Goal: Navigation & Orientation: Find specific page/section

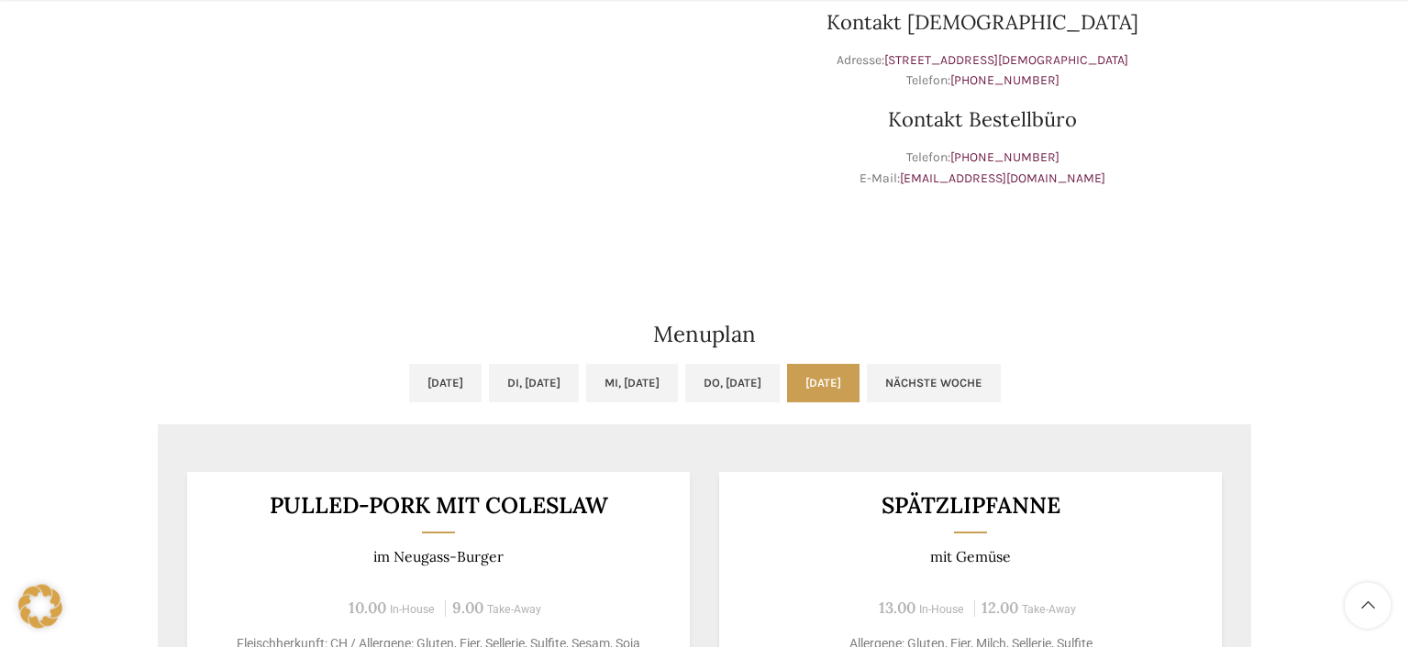
scroll to position [678, 0]
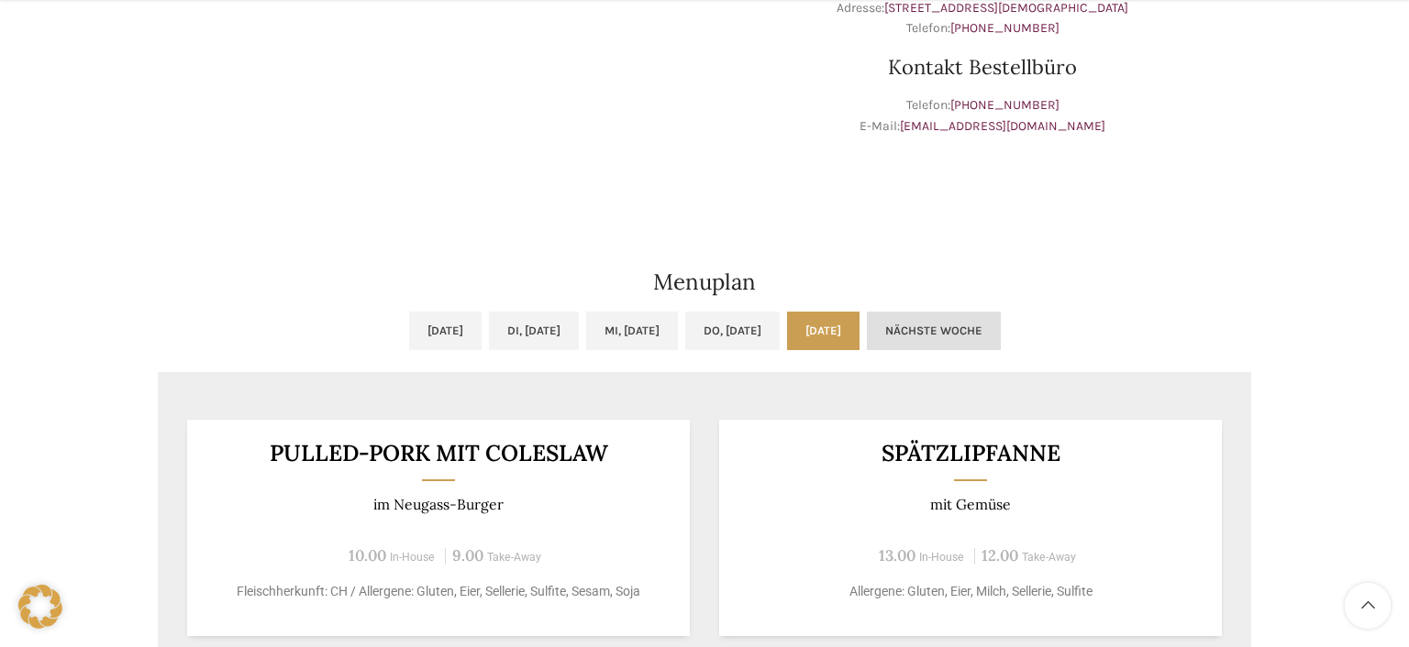
click at [1000, 326] on link "Nächste Woche" at bounding box center [934, 331] width 134 height 39
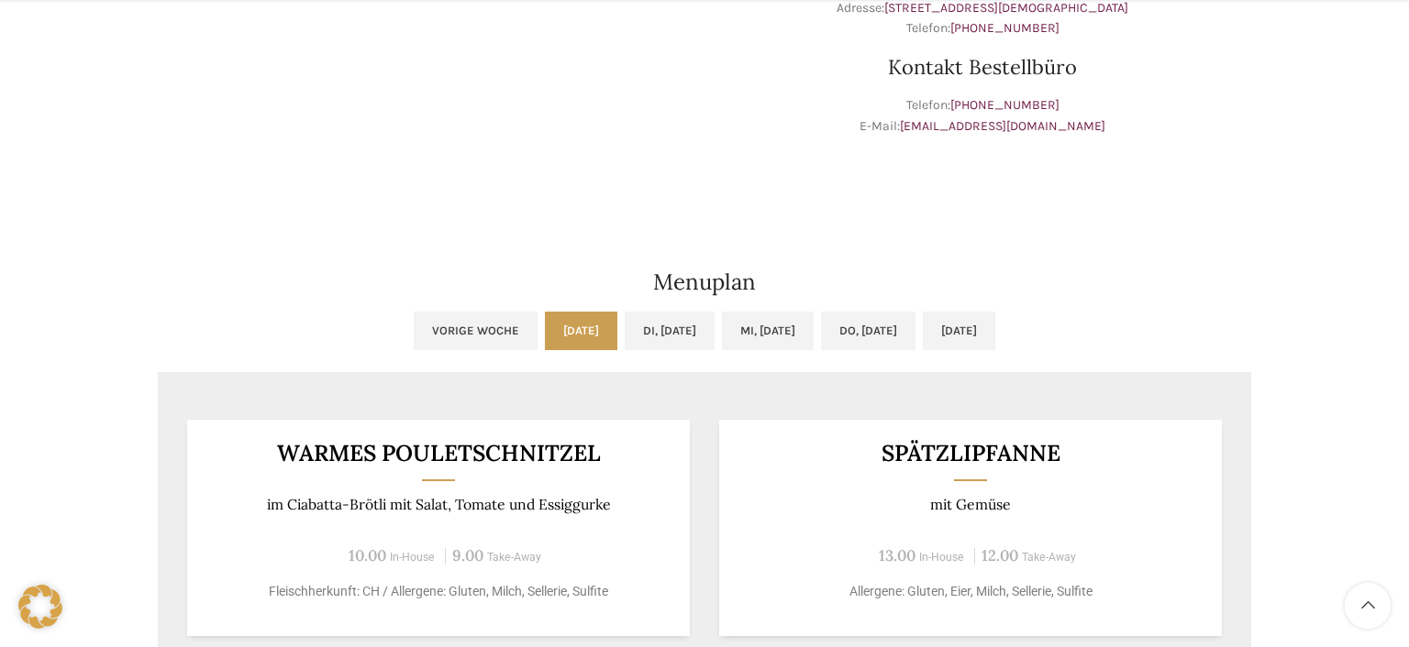
click at [545, 329] on link "Mo, 01.09.2025" at bounding box center [581, 331] width 72 height 39
click at [636, 324] on link "Di, 02.09.2025" at bounding box center [669, 331] width 90 height 39
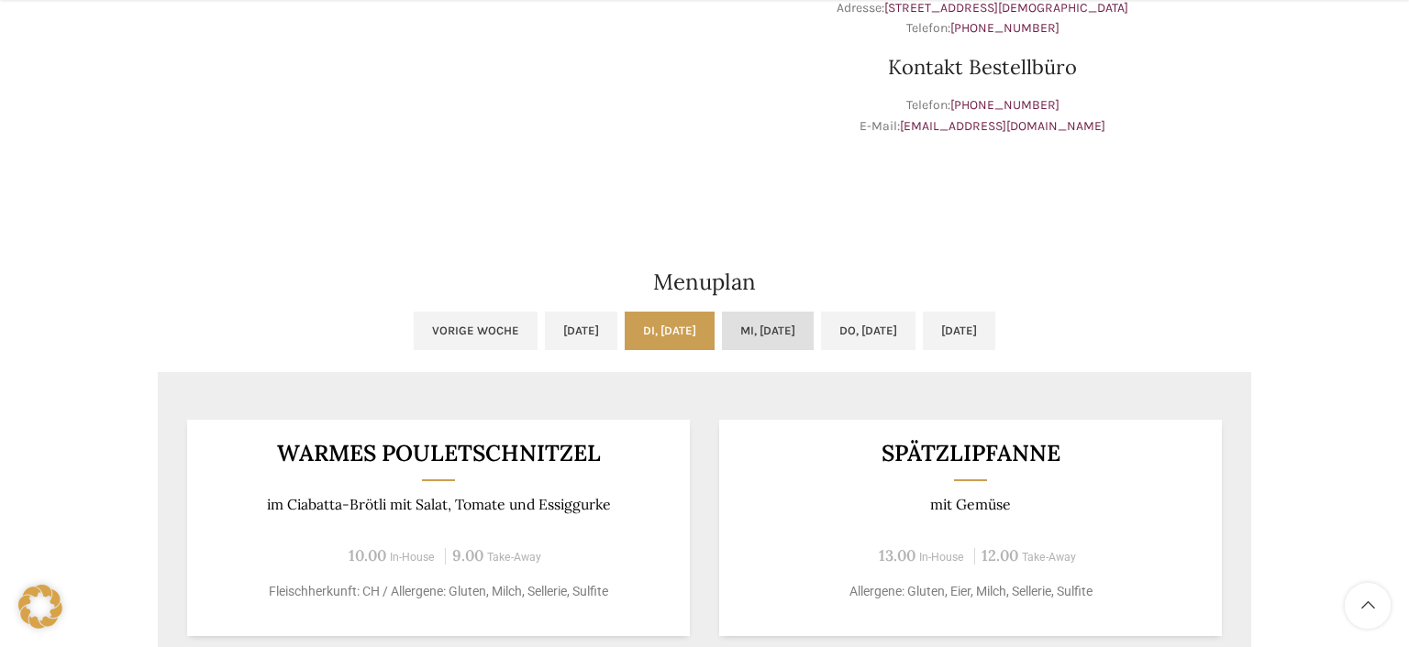
click at [762, 333] on link "Mi, 03.09.2025" at bounding box center [768, 331] width 92 height 39
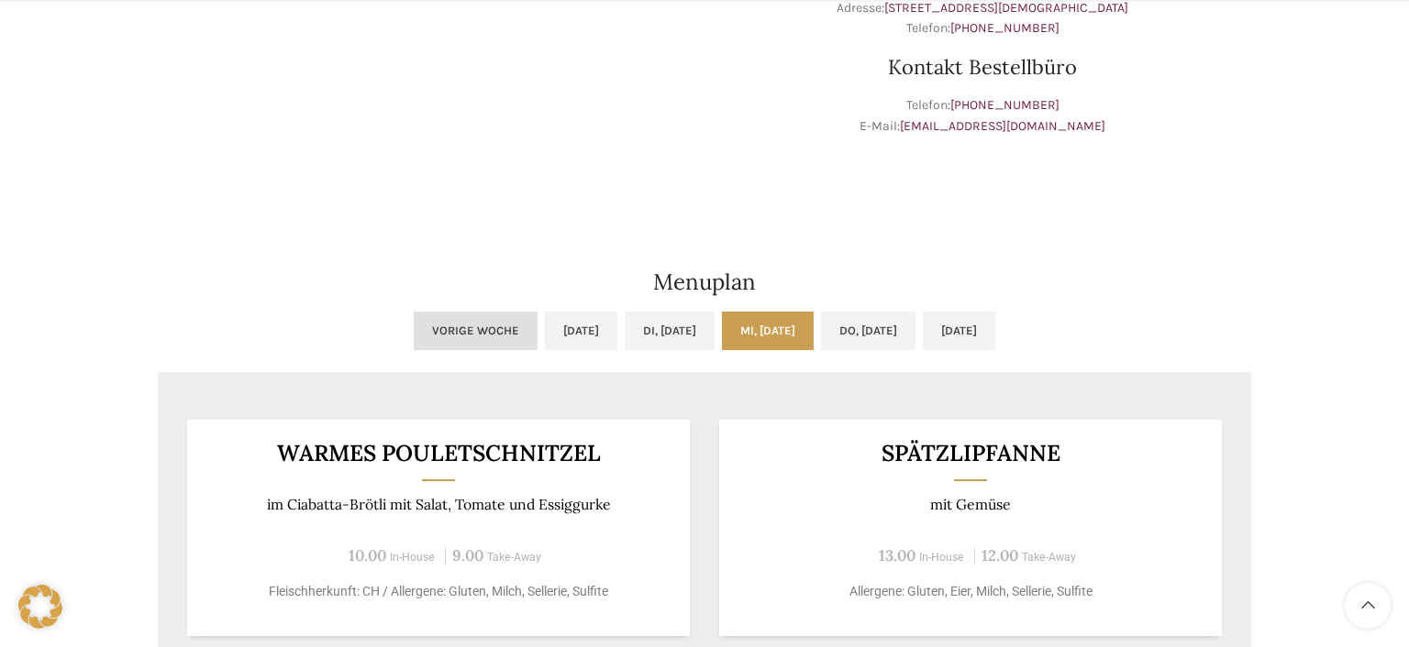
click at [414, 335] on link "Vorige Woche" at bounding box center [476, 331] width 124 height 39
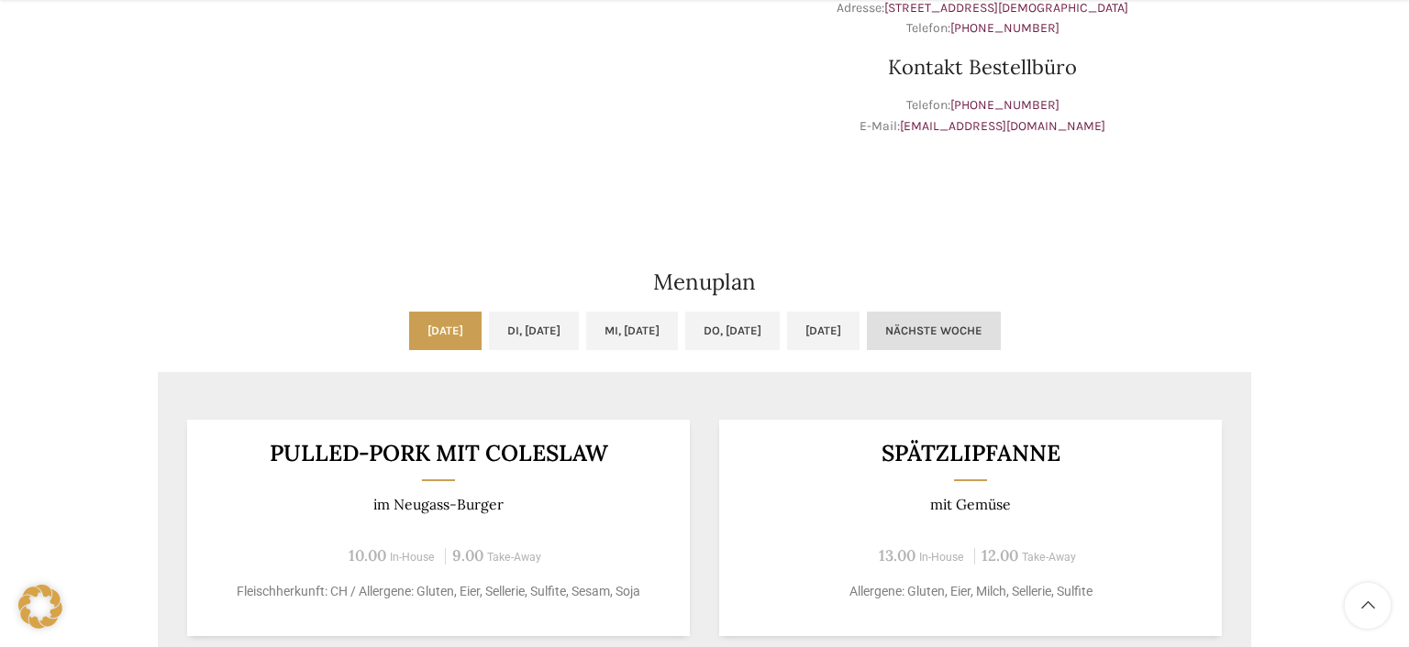
click at [1000, 325] on link "Nächste Woche" at bounding box center [934, 331] width 134 height 39
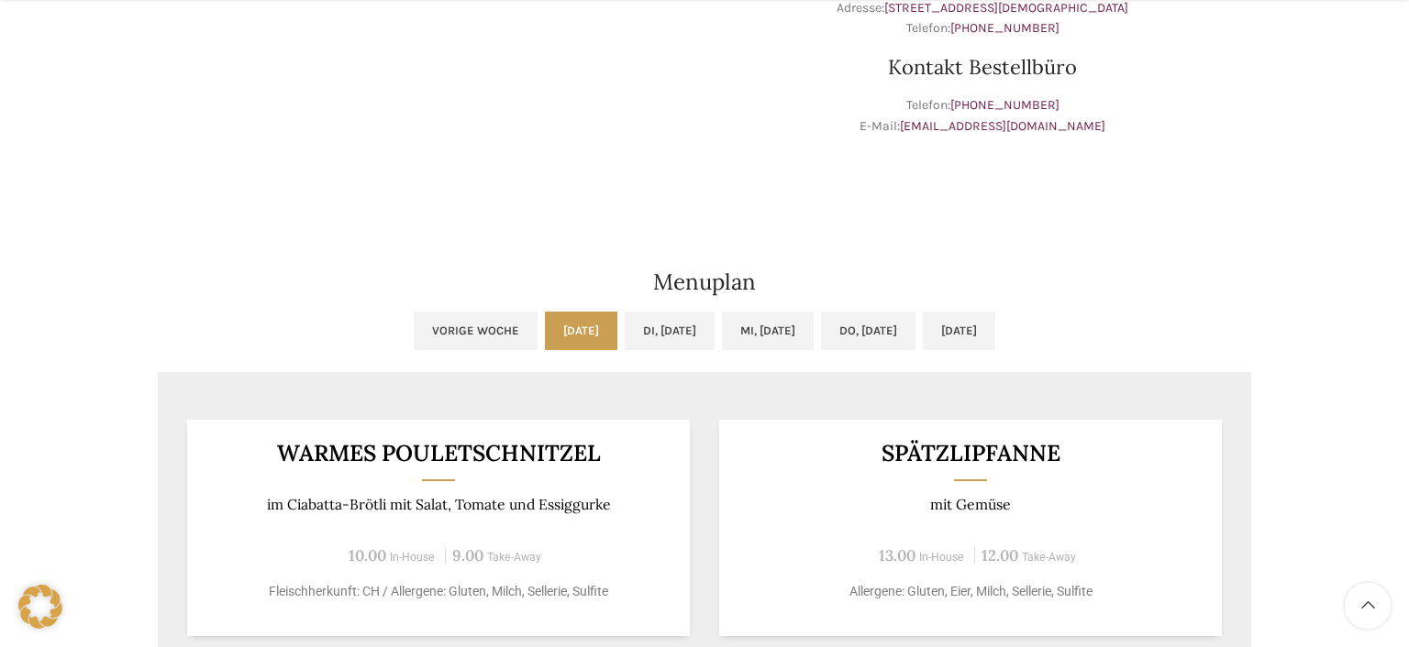
click at [545, 326] on link "Mo, 01.09.2025" at bounding box center [581, 331] width 72 height 39
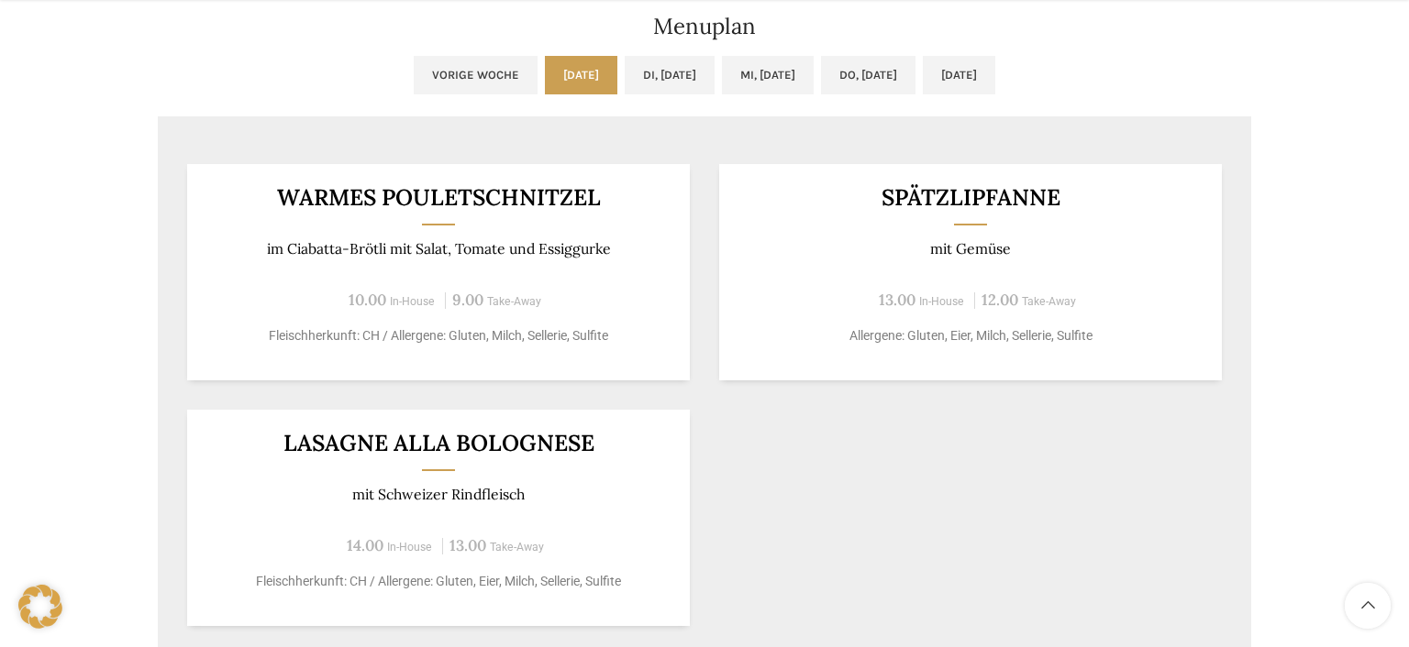
scroll to position [968, 0]
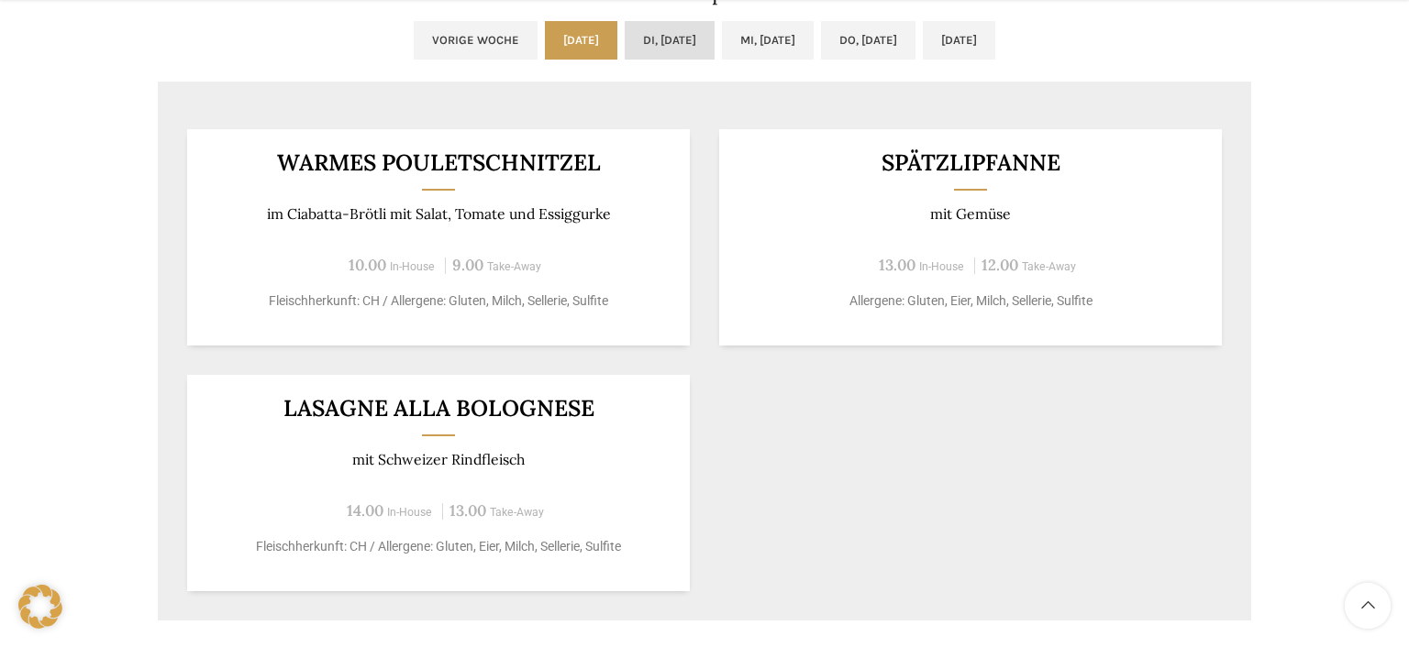
click at [624, 31] on link "Di, 02.09.2025" at bounding box center [669, 40] width 90 height 39
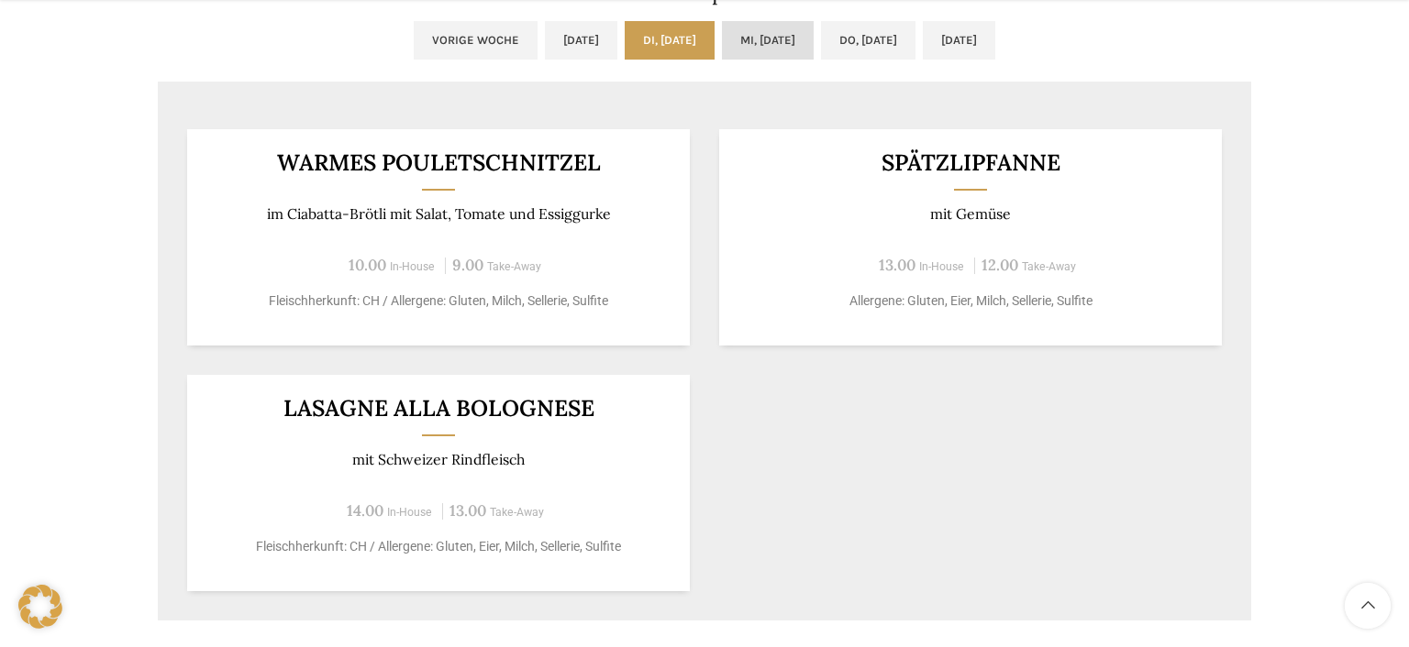
click at [723, 36] on link "Mi, 03.09.2025" at bounding box center [768, 40] width 92 height 39
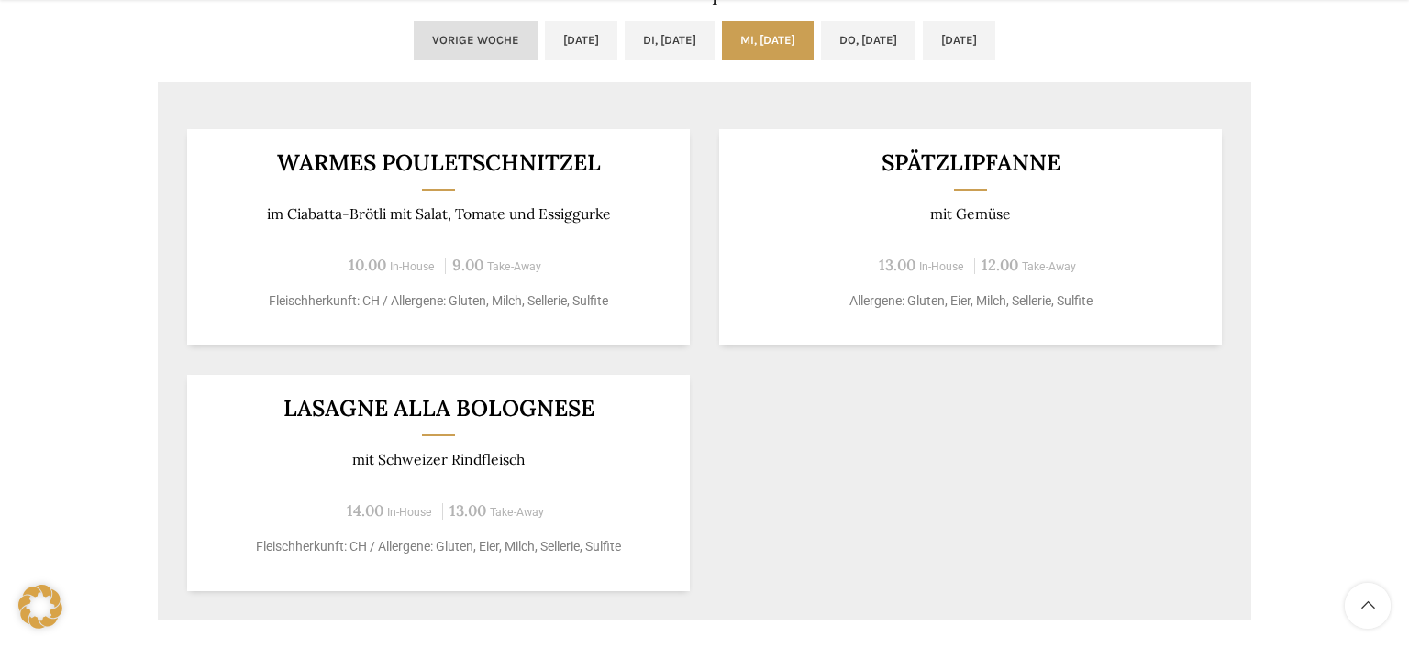
click at [414, 39] on link "Vorige Woche" at bounding box center [476, 40] width 124 height 39
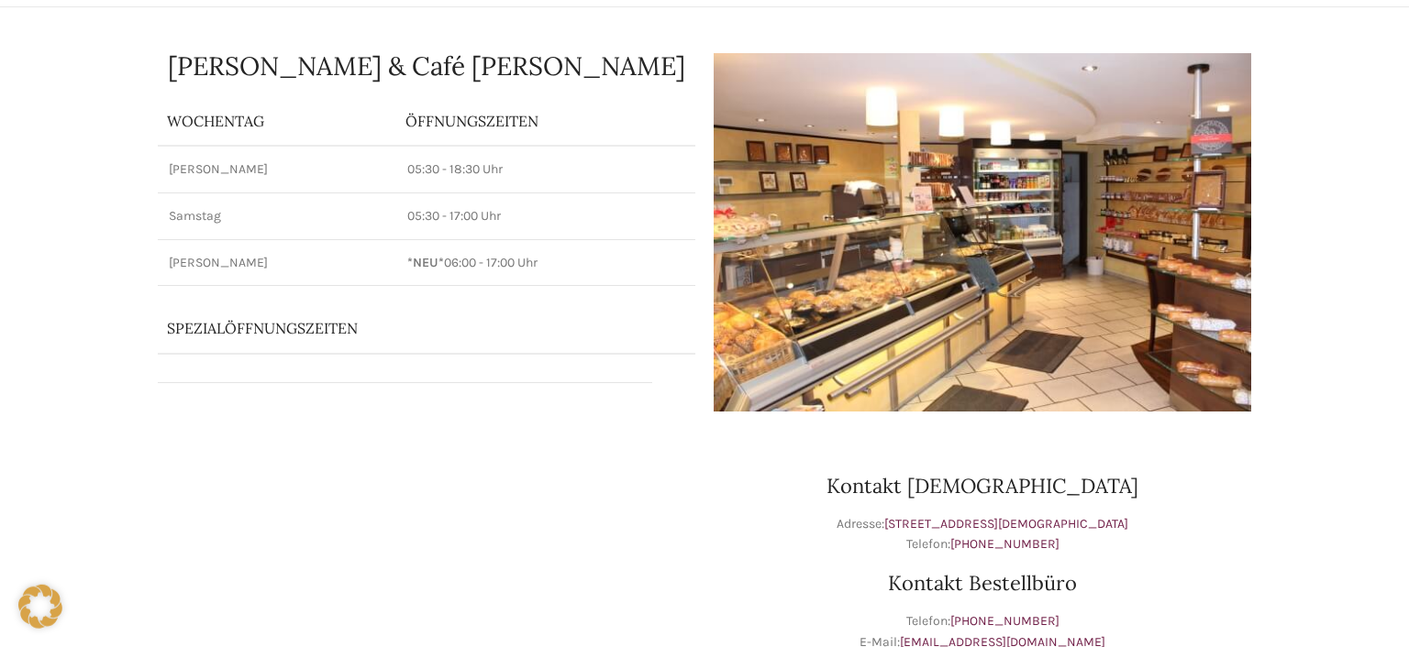
scroll to position [0, 0]
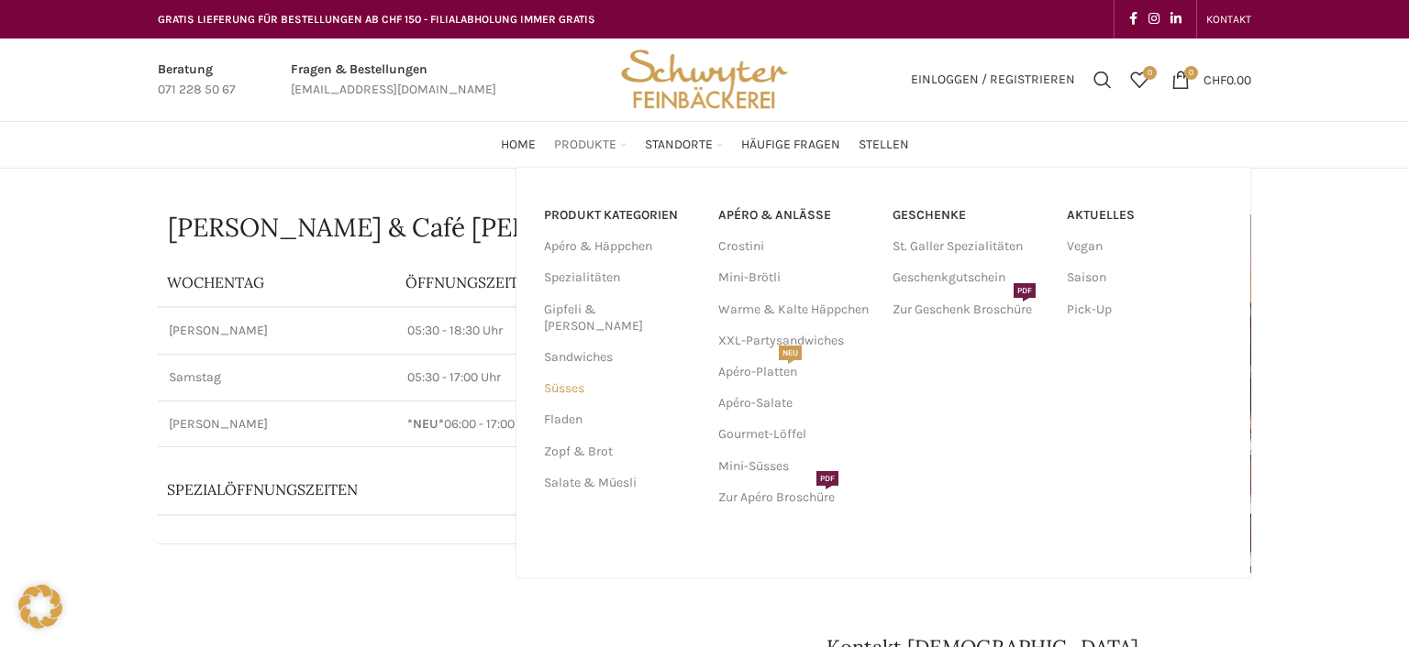
click at [570, 373] on link "Süsses" at bounding box center [620, 388] width 152 height 31
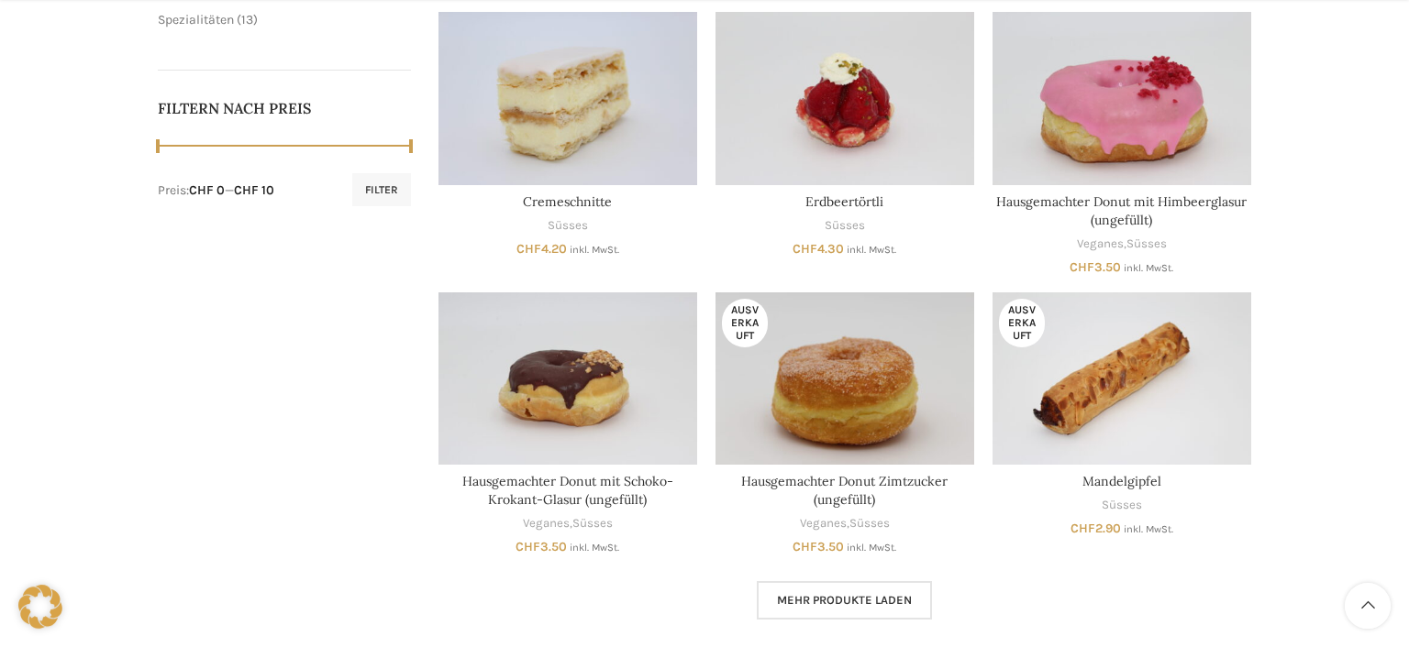
scroll to position [871, 0]
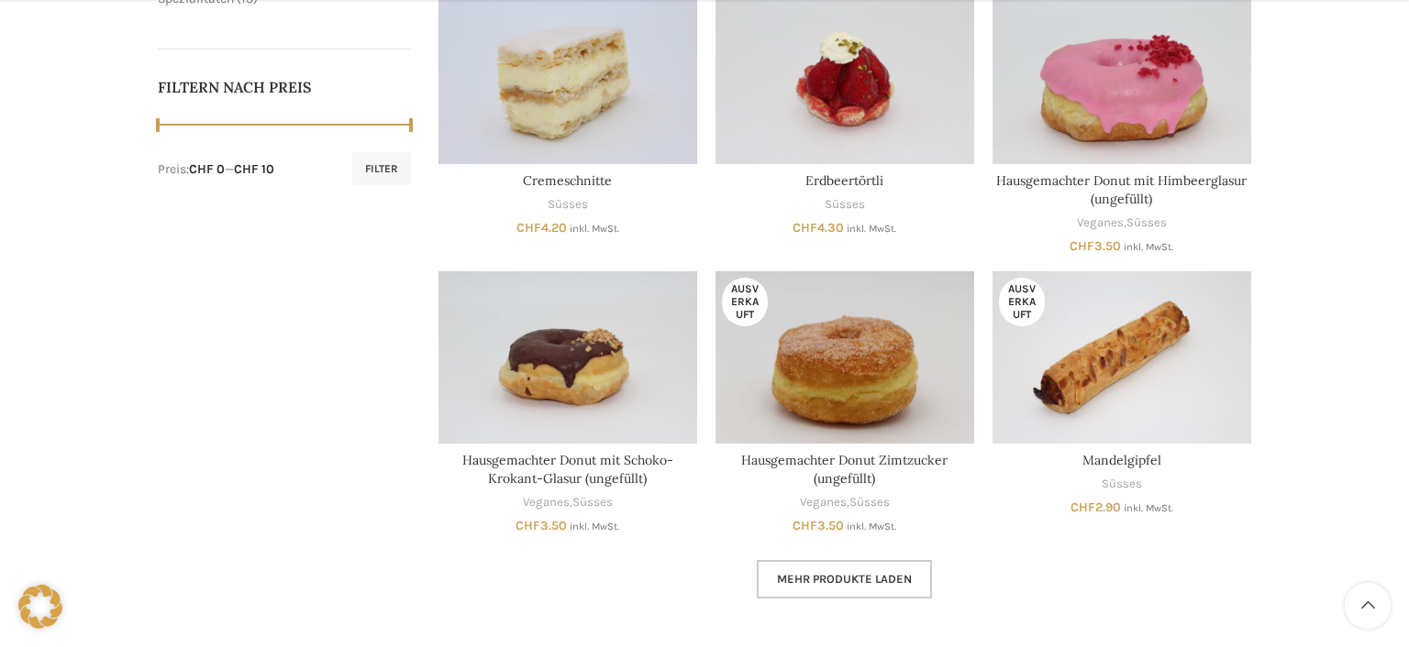
click at [890, 581] on span "Mehr Produkte laden" at bounding box center [844, 579] width 135 height 15
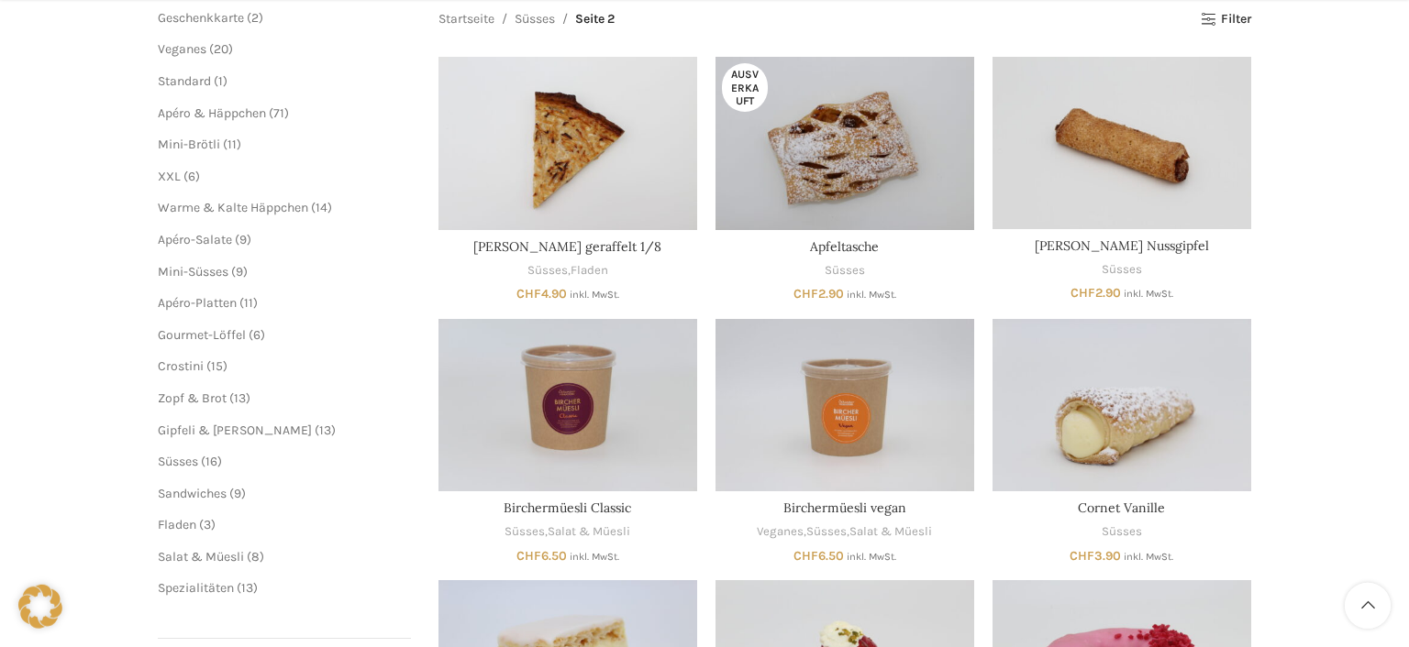
scroll to position [290, 0]
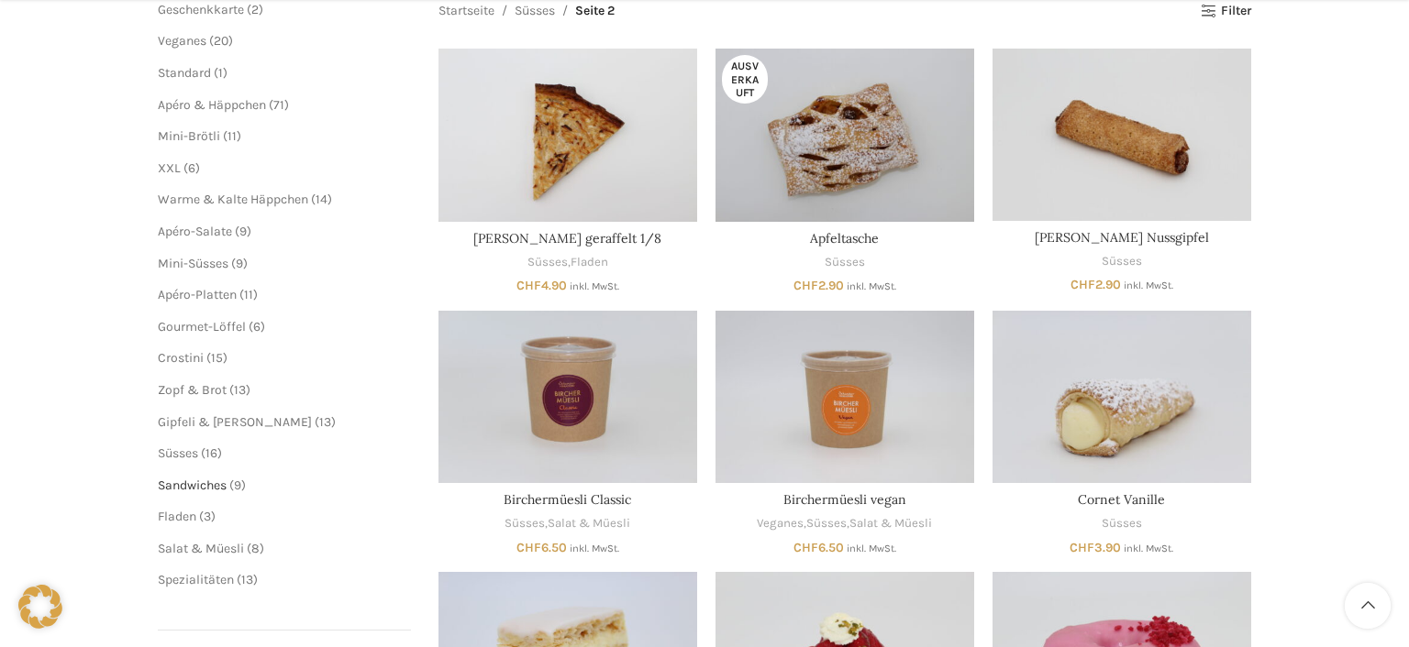
click at [198, 479] on span "Sandwiches" at bounding box center [192, 486] width 69 height 16
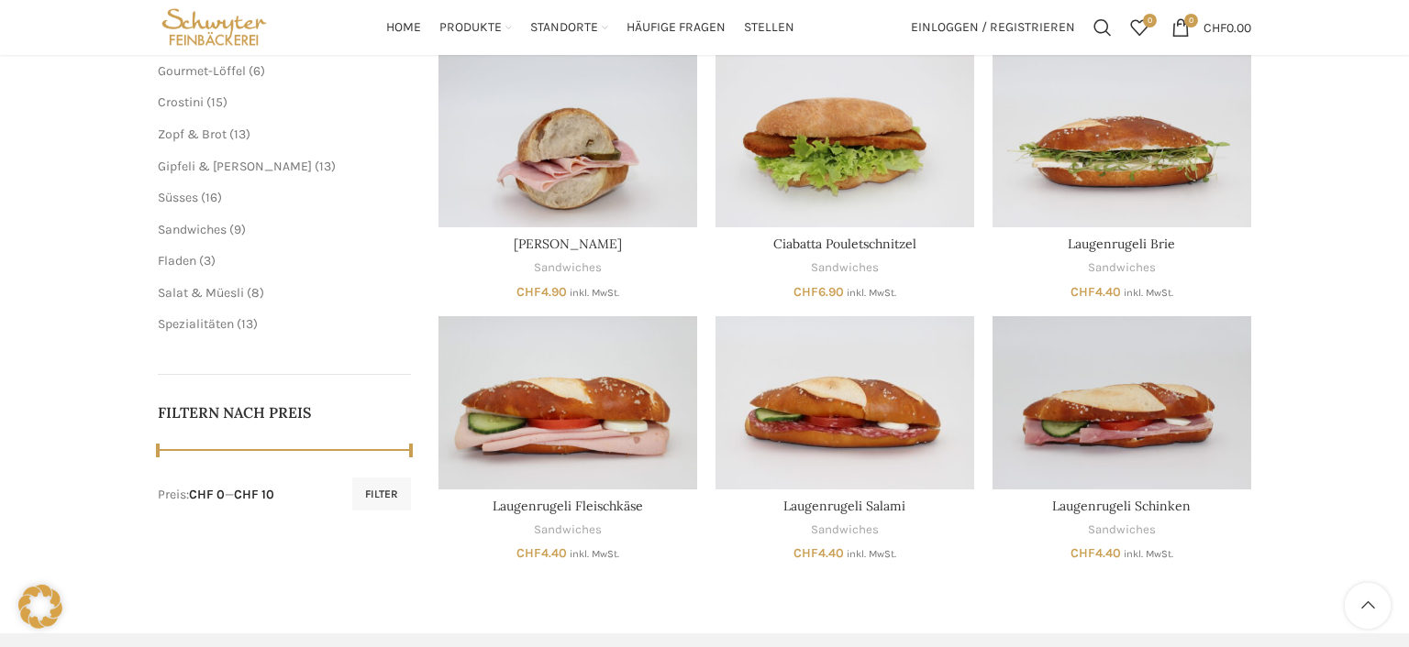
scroll to position [484, 0]
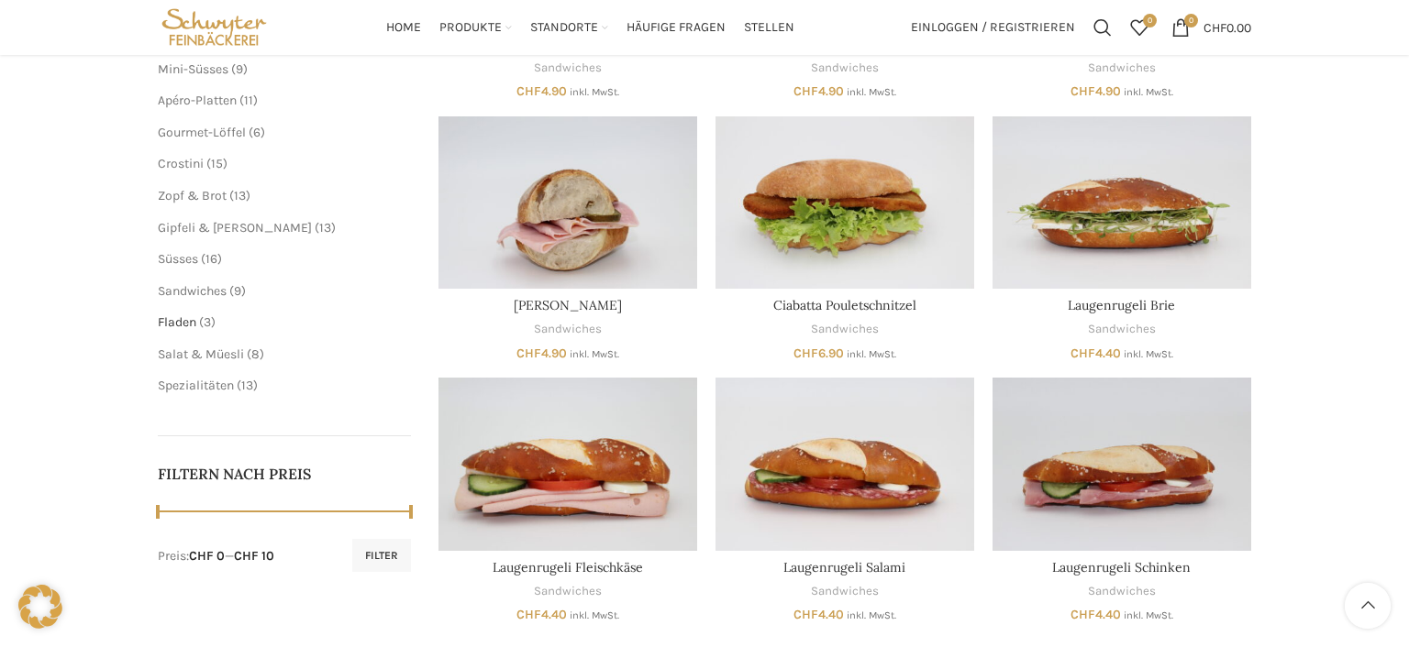
click at [177, 322] on span "Fladen" at bounding box center [177, 323] width 39 height 16
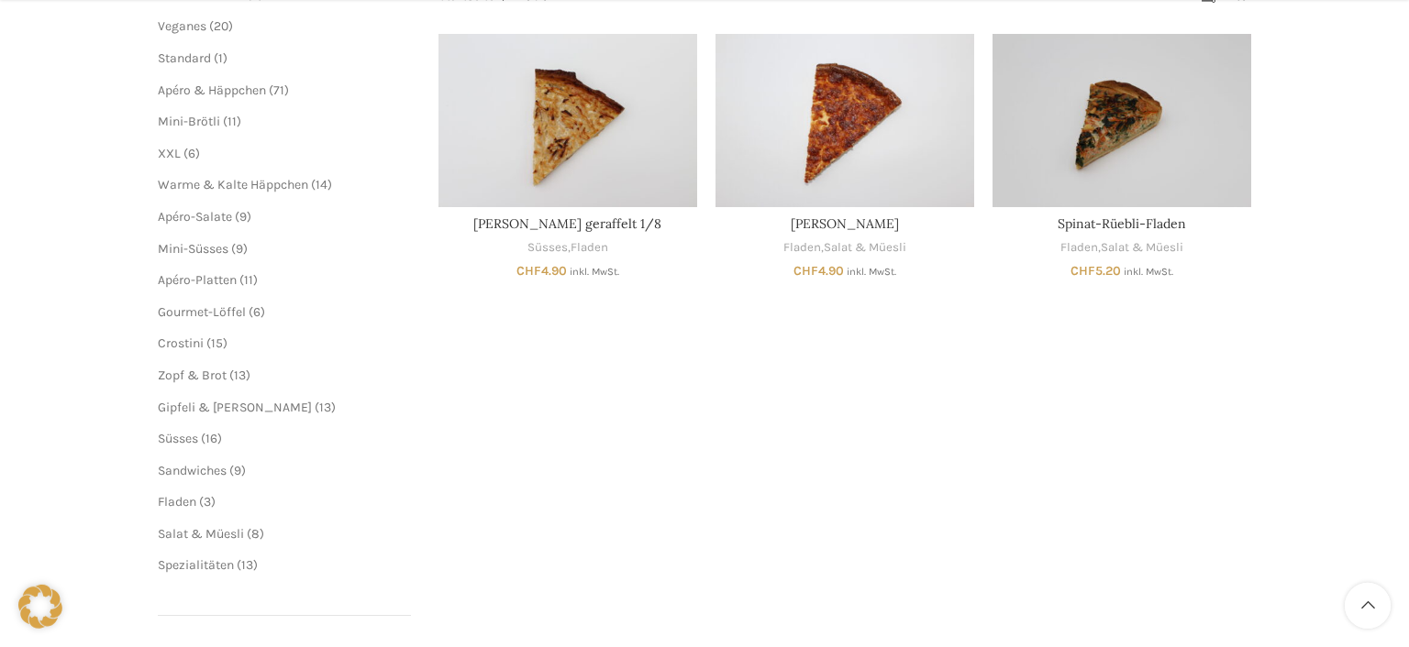
scroll to position [387, 0]
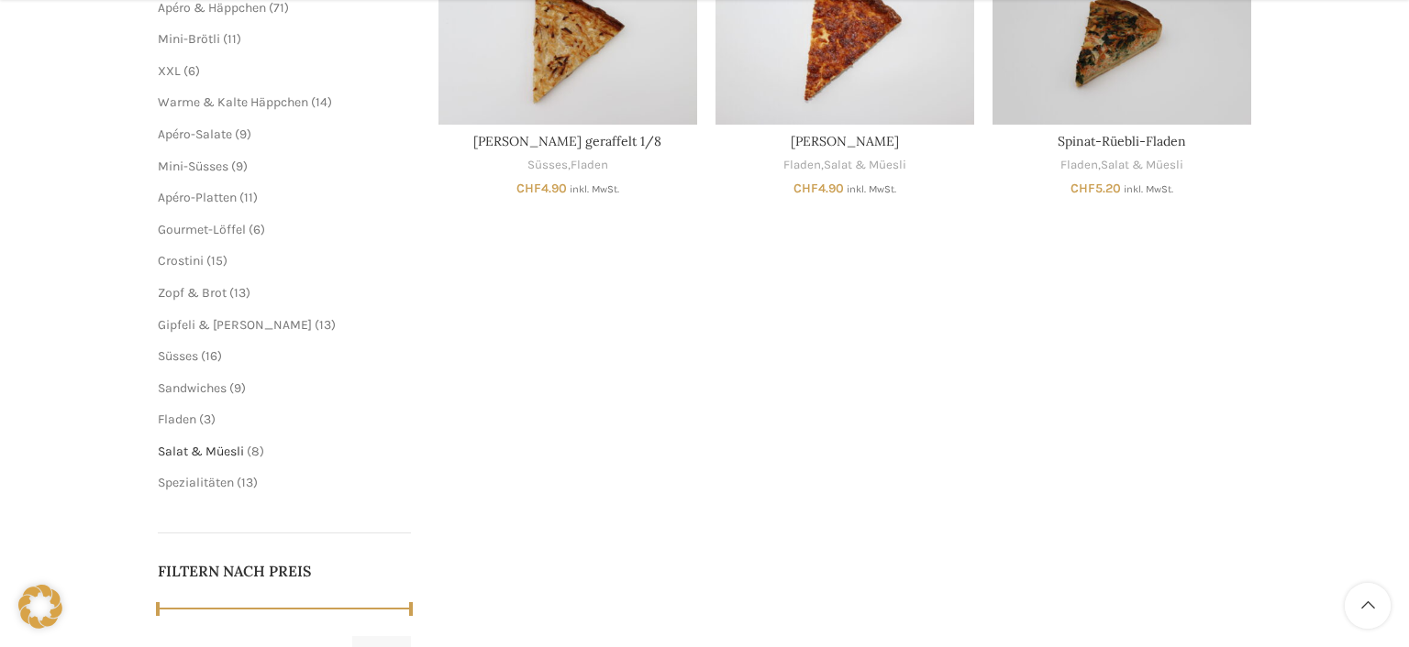
click at [207, 457] on span "Salat & Müesli" at bounding box center [201, 452] width 86 height 16
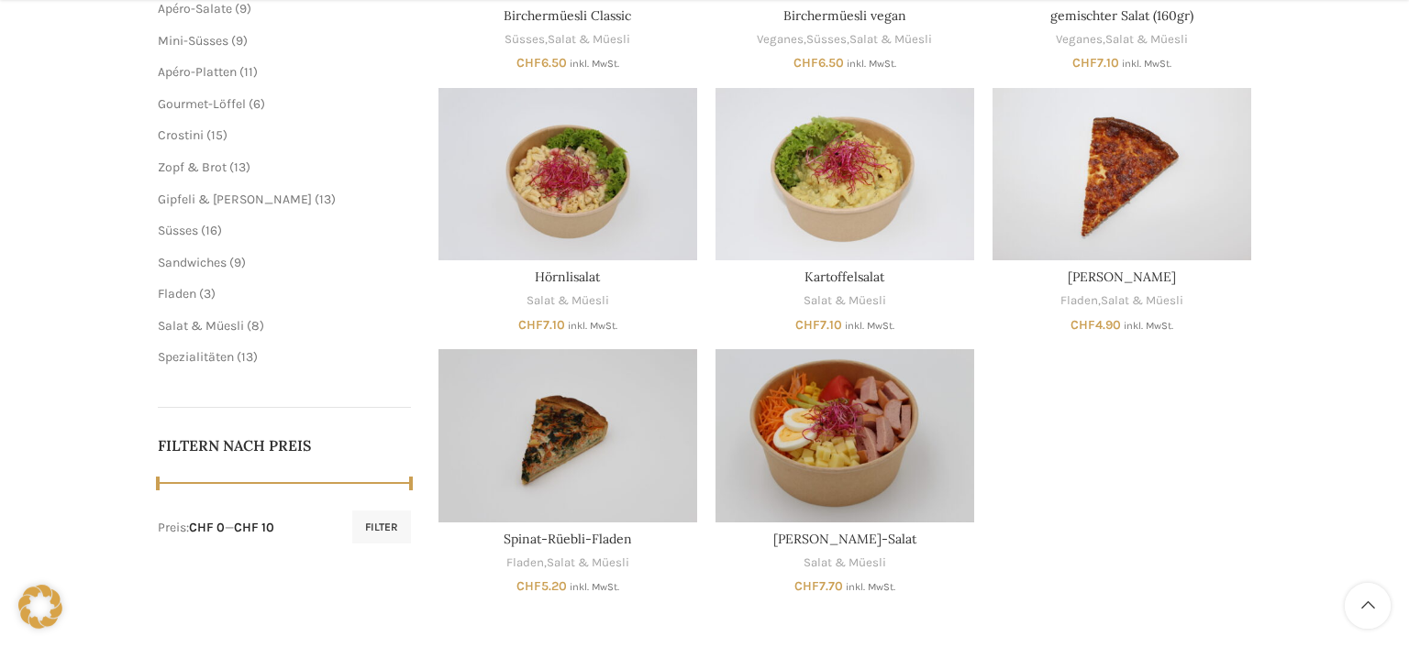
scroll to position [580, 0]
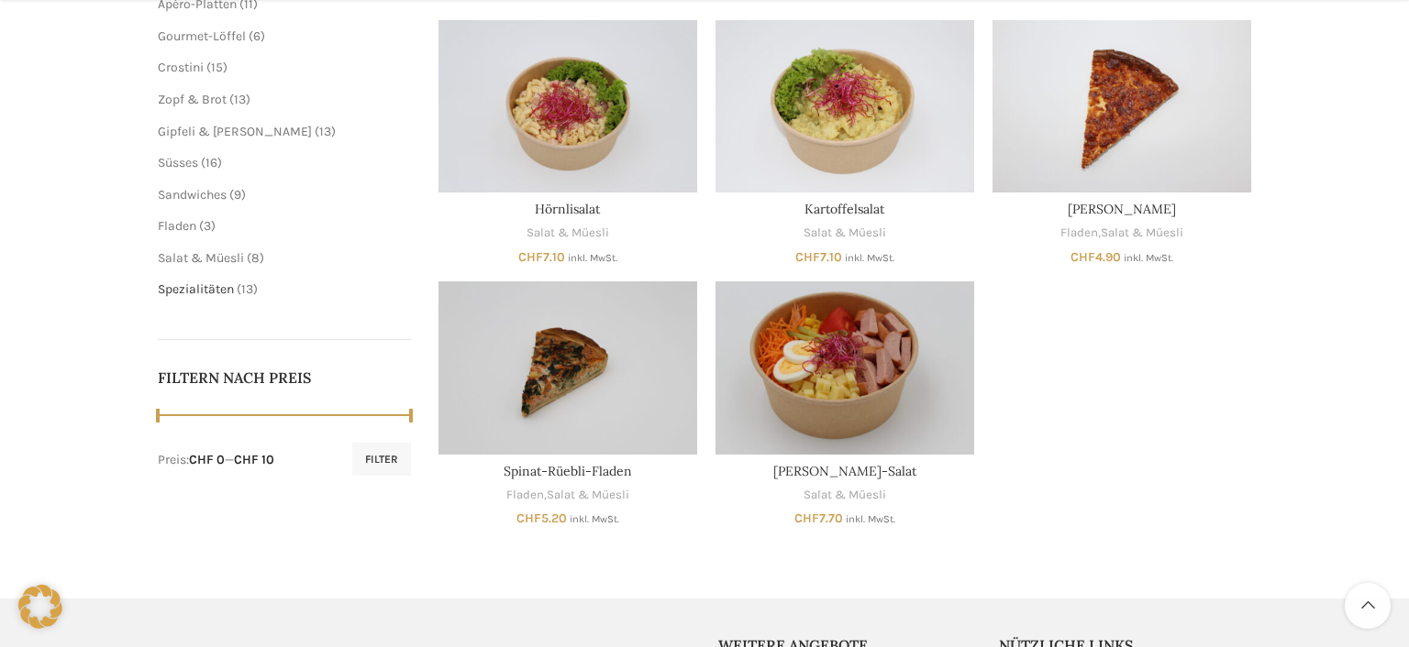
click at [204, 284] on span "Spezialitäten" at bounding box center [196, 290] width 76 height 16
